Goal: Task Accomplishment & Management: Complete application form

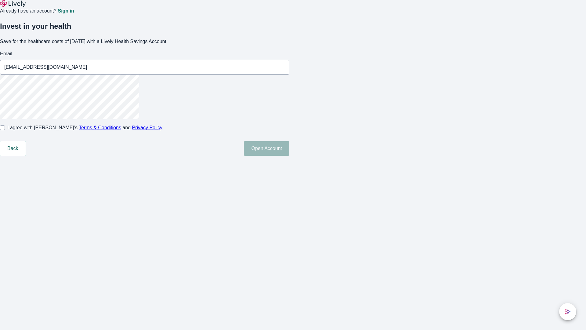
click at [5, 130] on input "I agree with Lively’s Terms & Conditions and Privacy Policy" at bounding box center [2, 127] width 5 height 5
checkbox input "true"
click at [289, 156] on button "Open Account" at bounding box center [266, 148] width 45 height 15
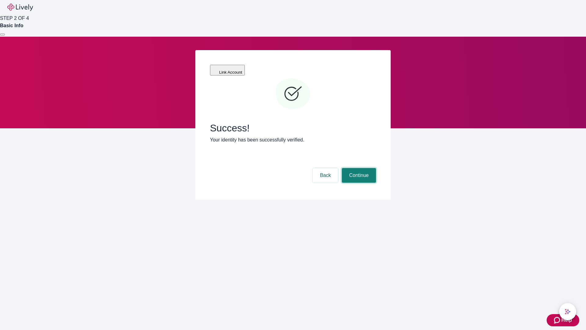
click at [358, 168] on button "Continue" at bounding box center [359, 175] width 34 height 15
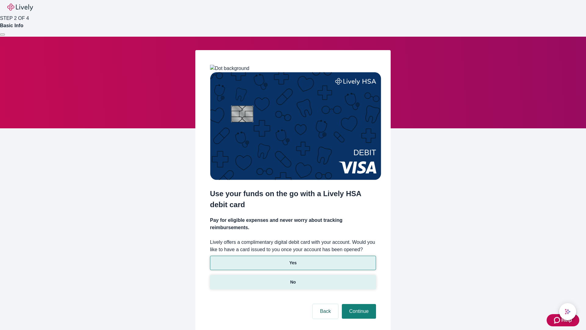
click at [293, 279] on p "No" at bounding box center [293, 282] width 6 height 6
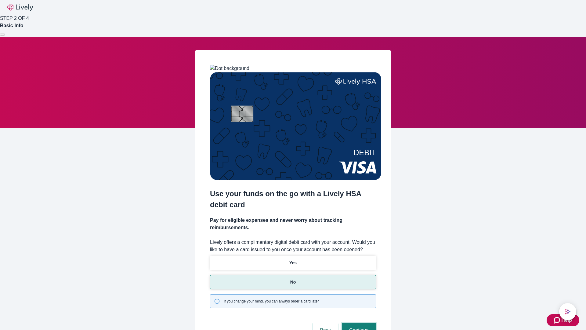
click at [358, 322] on button "Continue" at bounding box center [359, 329] width 34 height 15
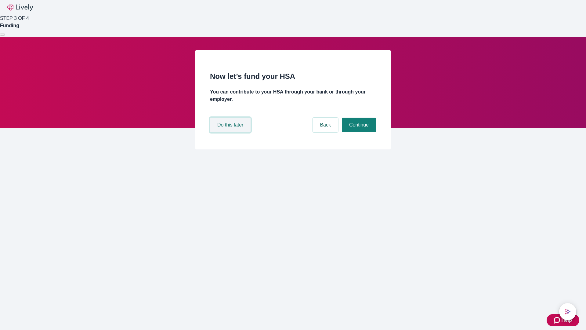
click at [231, 132] on button "Do this later" at bounding box center [230, 124] width 41 height 15
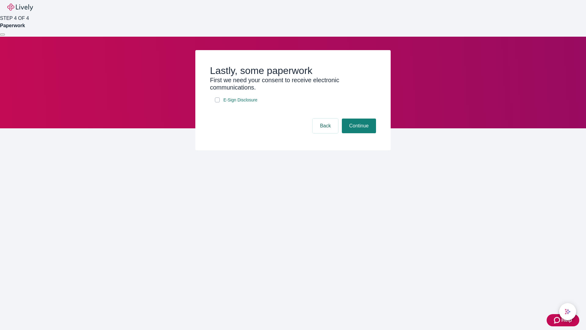
click at [217, 102] on input "E-Sign Disclosure" at bounding box center [217, 99] width 5 height 5
checkbox input "true"
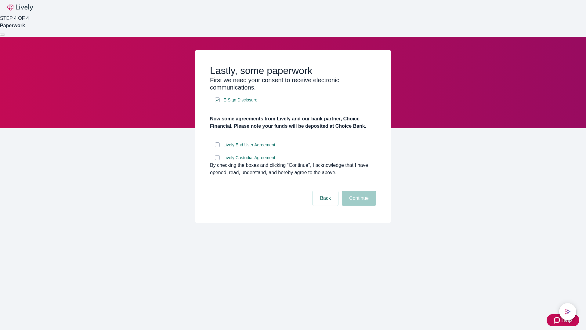
click at [217, 147] on input "Lively End User Agreement" at bounding box center [217, 144] width 5 height 5
checkbox input "true"
click at [217, 160] on input "Lively Custodial Agreement" at bounding box center [217, 157] width 5 height 5
checkbox input "true"
click at [358, 205] on button "Continue" at bounding box center [359, 198] width 34 height 15
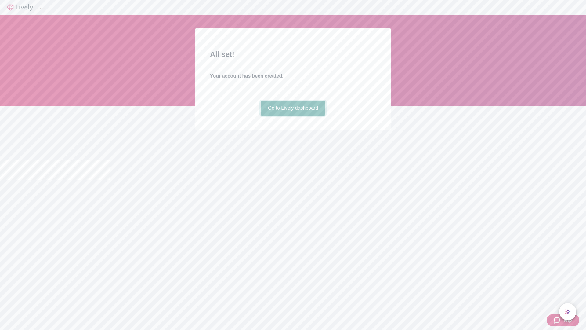
click at [293, 115] on link "Go to Lively dashboard" at bounding box center [293, 108] width 65 height 15
